Goal: Find specific fact

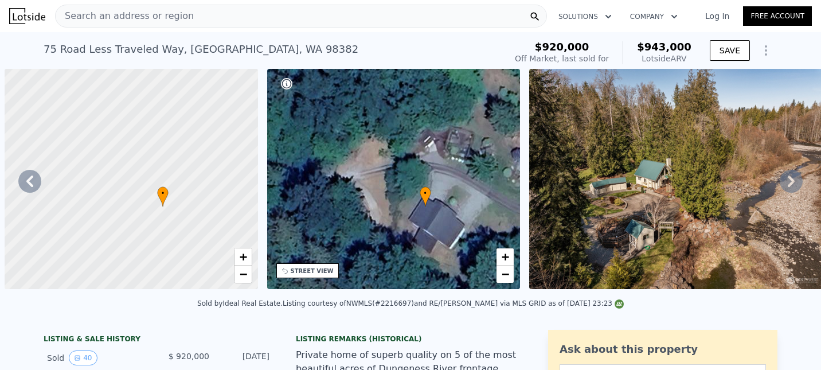
scroll to position [0, 334]
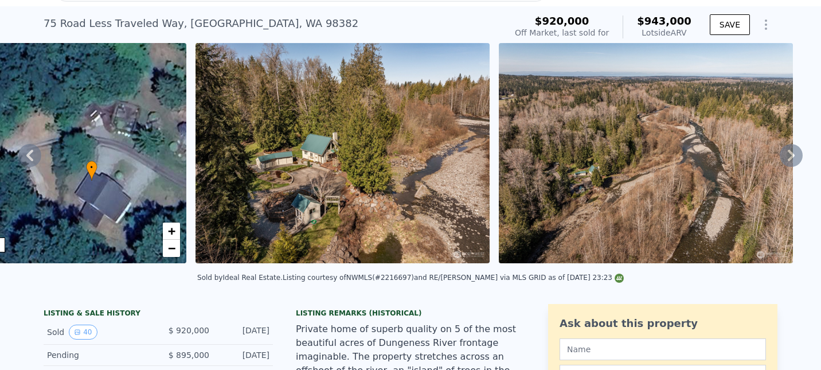
click at [490, 208] on img at bounding box center [343, 153] width 294 height 220
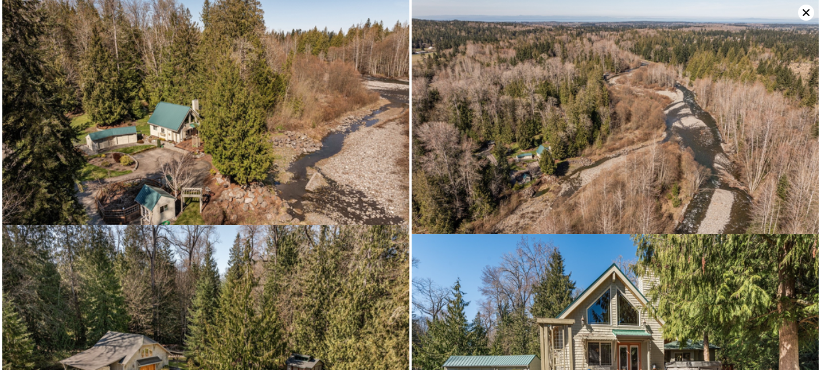
scroll to position [0, 0]
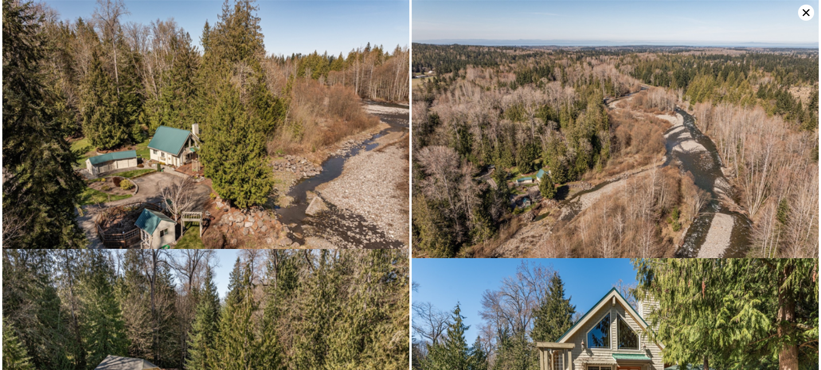
click at [803, 14] on icon at bounding box center [806, 12] width 7 height 7
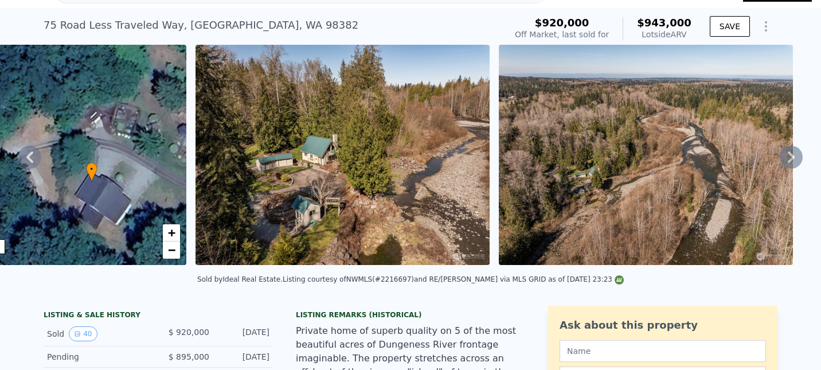
scroll to position [26, 0]
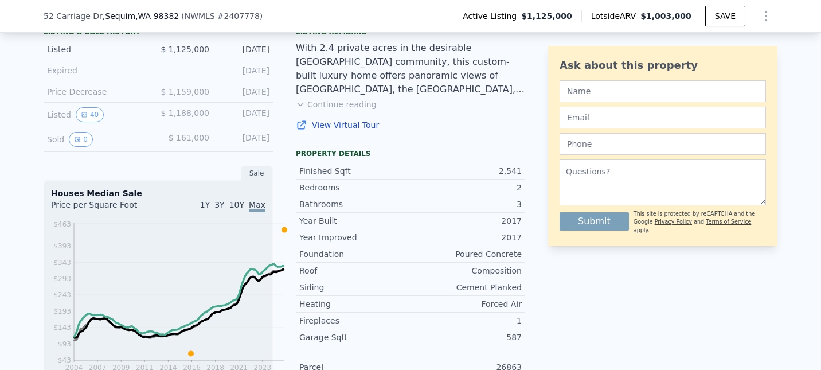
scroll to position [300, 0]
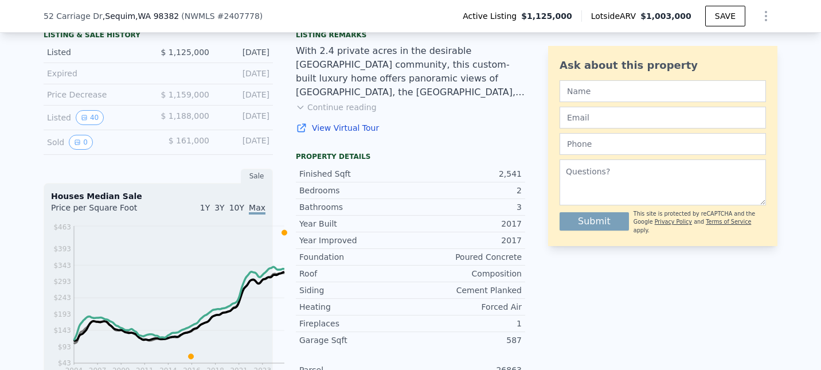
drag, startPoint x: 284, startPoint y: 73, endPoint x: 316, endPoint y: 73, distance: 32.1
copy div "2407778"
